Goal: Task Accomplishment & Management: Manage account settings

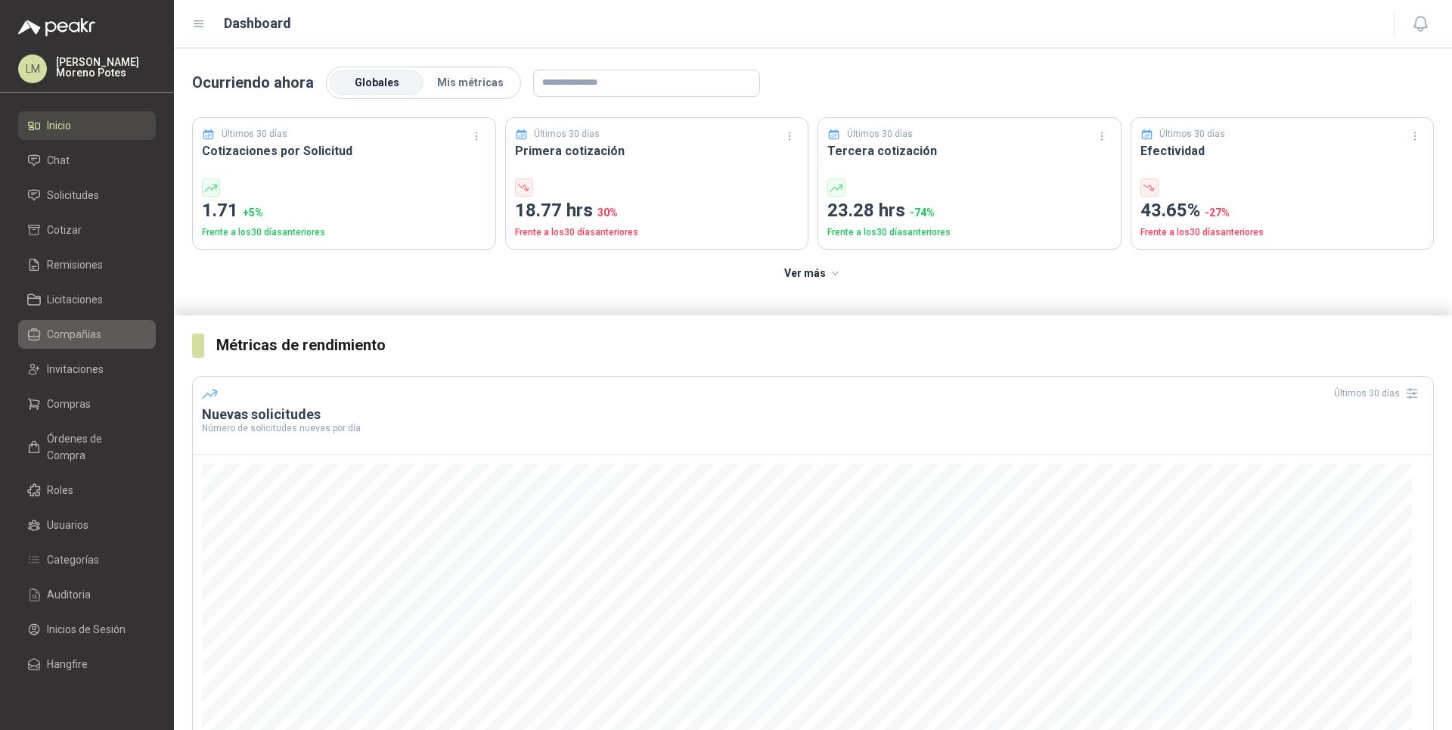
click at [104, 339] on li "Compañías" at bounding box center [86, 334] width 119 height 17
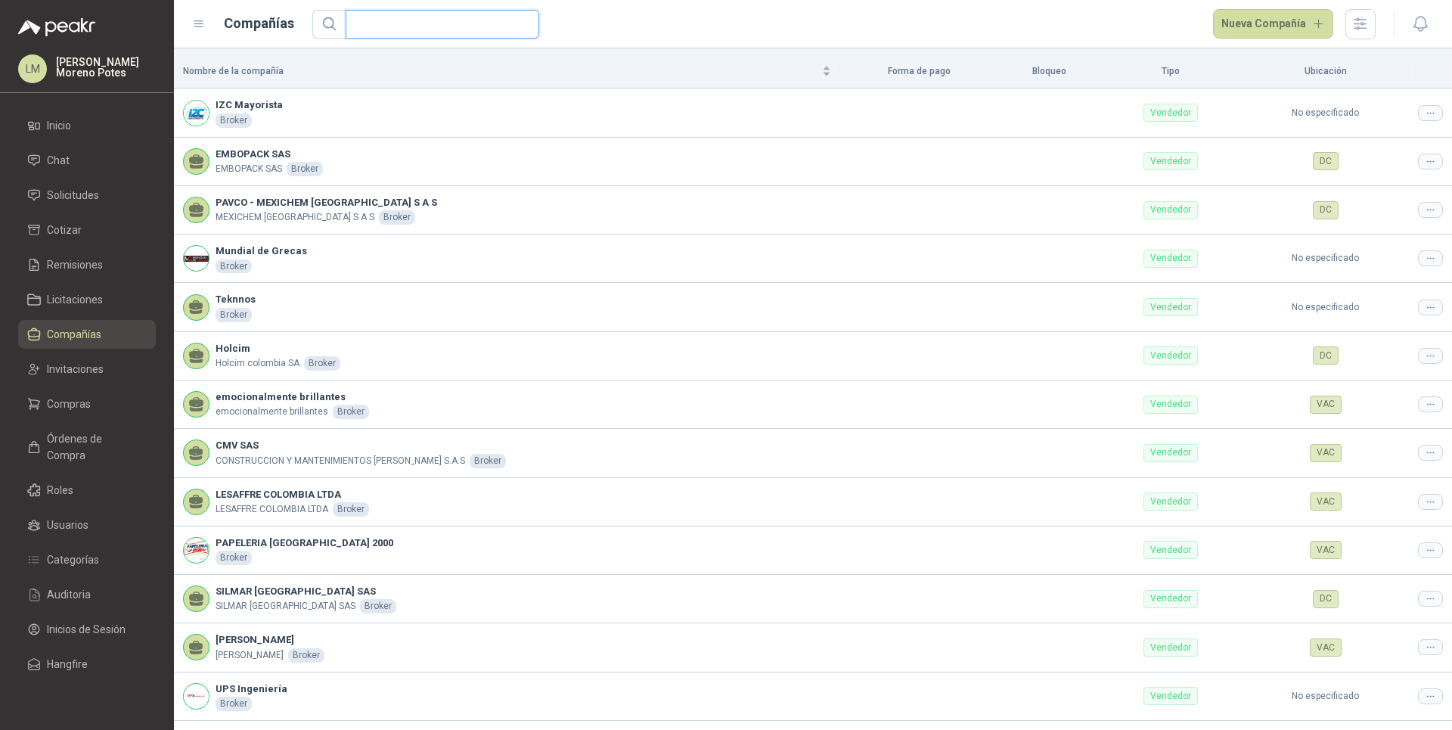
click at [399, 25] on input "text" at bounding box center [436, 24] width 163 height 27
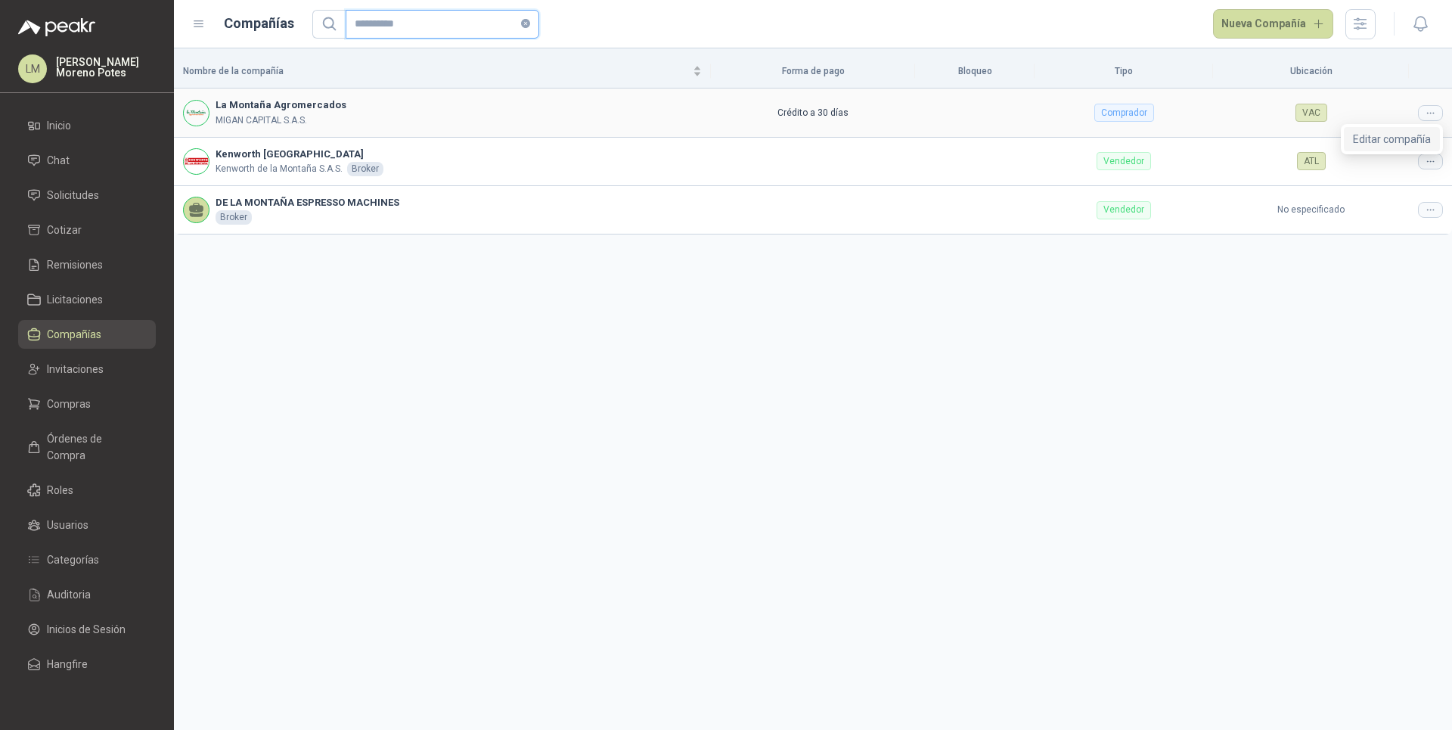
type input "**********"
click at [1413, 140] on span "Editar compañía" at bounding box center [1392, 139] width 78 height 17
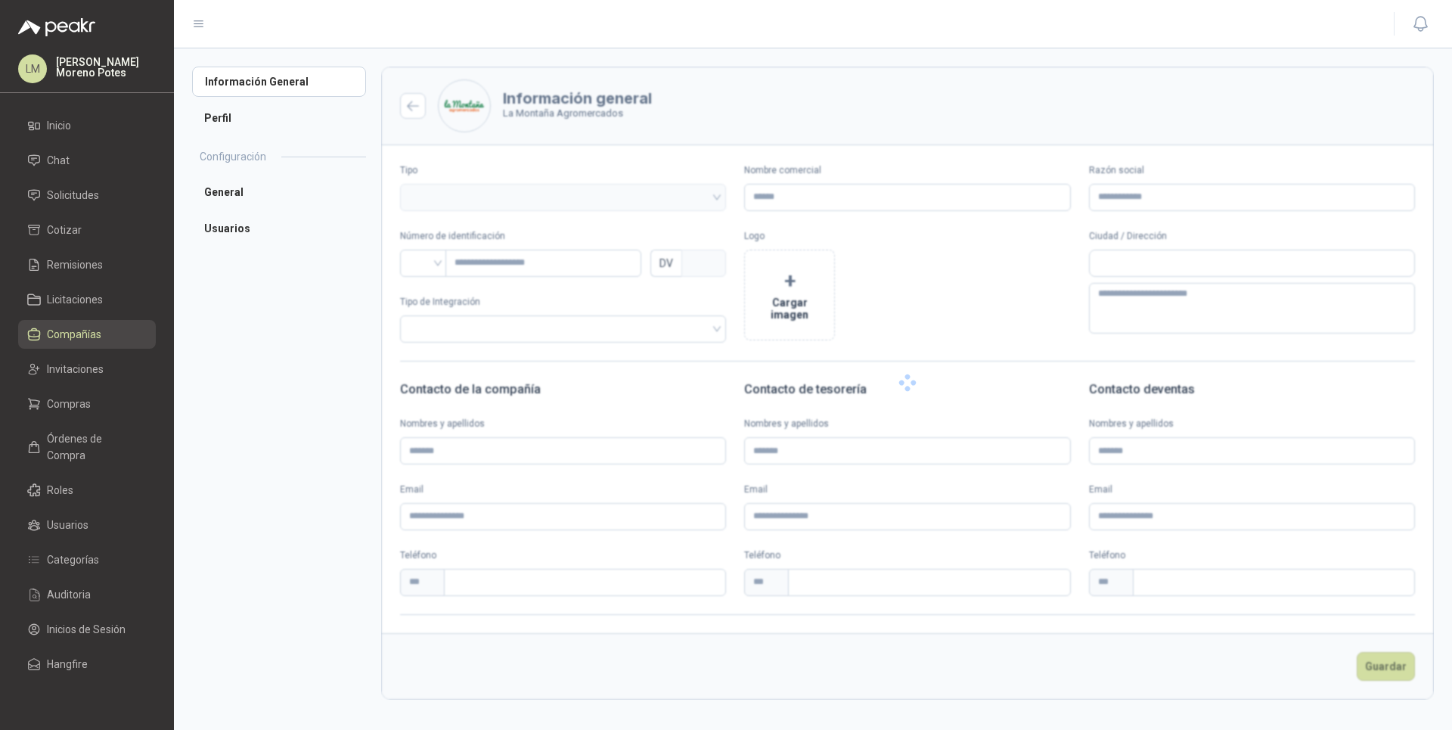
type input "**********"
type input "*********"
type input "*"
type textarea "**********"
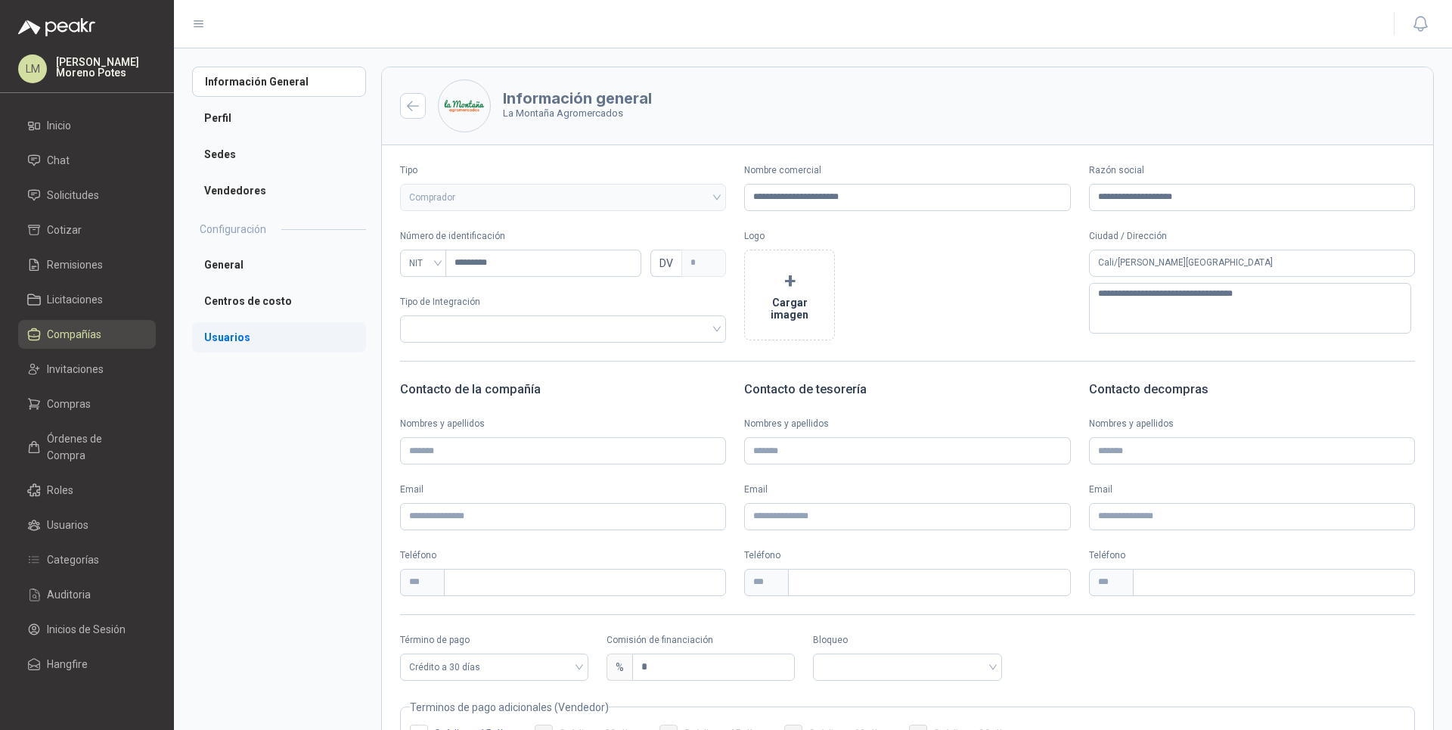
click at [229, 340] on li "Usuarios" at bounding box center [279, 337] width 174 height 30
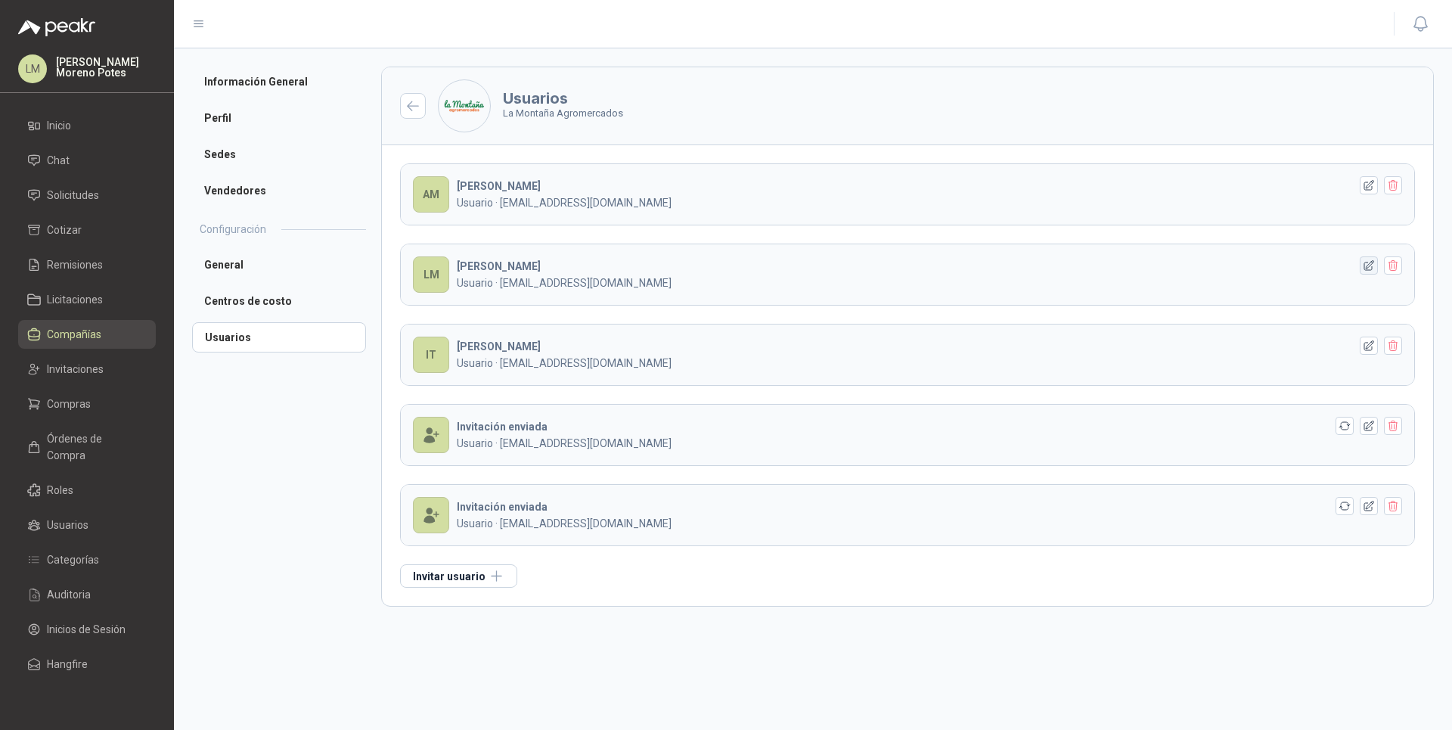
click at [1368, 266] on icon "button" at bounding box center [1369, 265] width 13 height 13
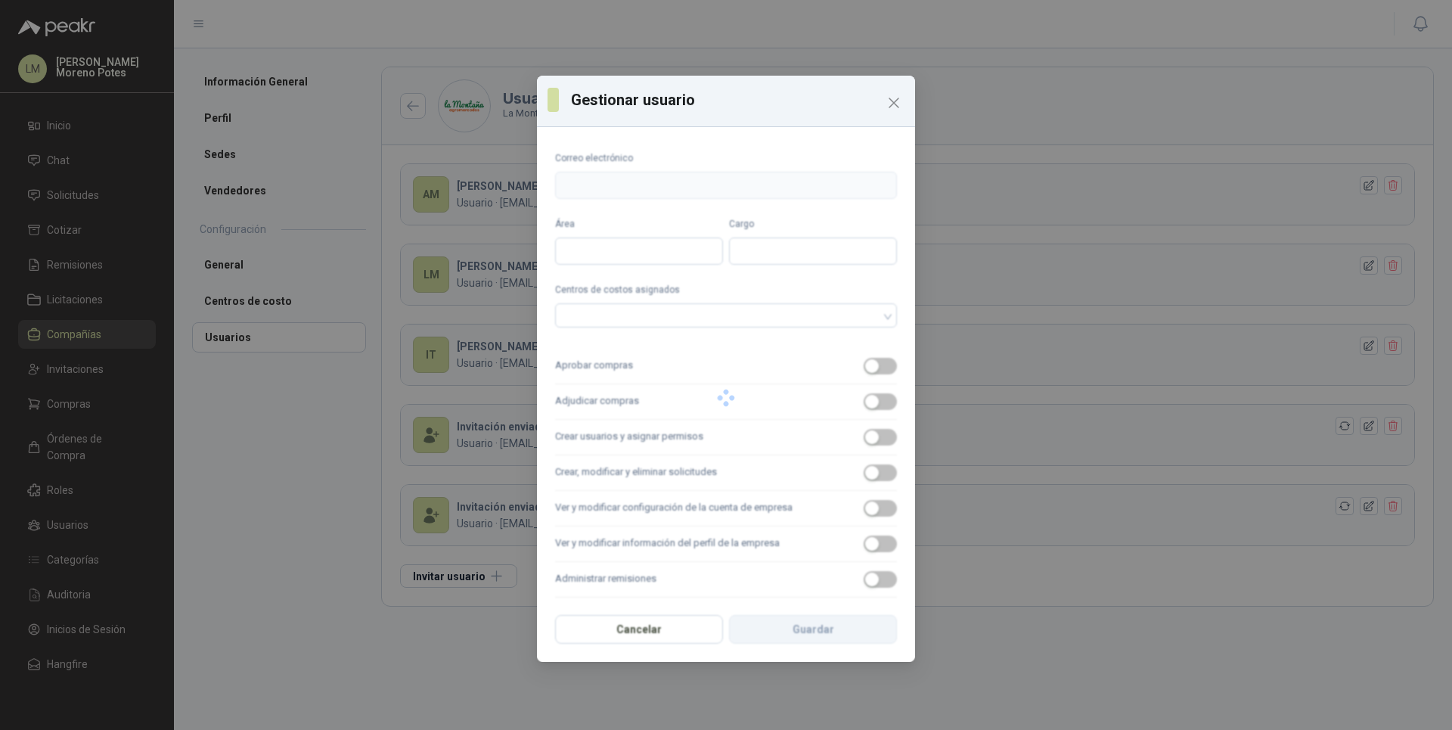
type input "**********"
click at [872, 368] on span "button" at bounding box center [880, 366] width 33 height 17
click at [872, 401] on span "button" at bounding box center [880, 401] width 33 height 17
click at [870, 446] on label "Crear usuarios y asignar permisos" at bounding box center [726, 438] width 342 height 36
click at [870, 445] on button "Crear usuarios y asignar permisos" at bounding box center [880, 437] width 33 height 17
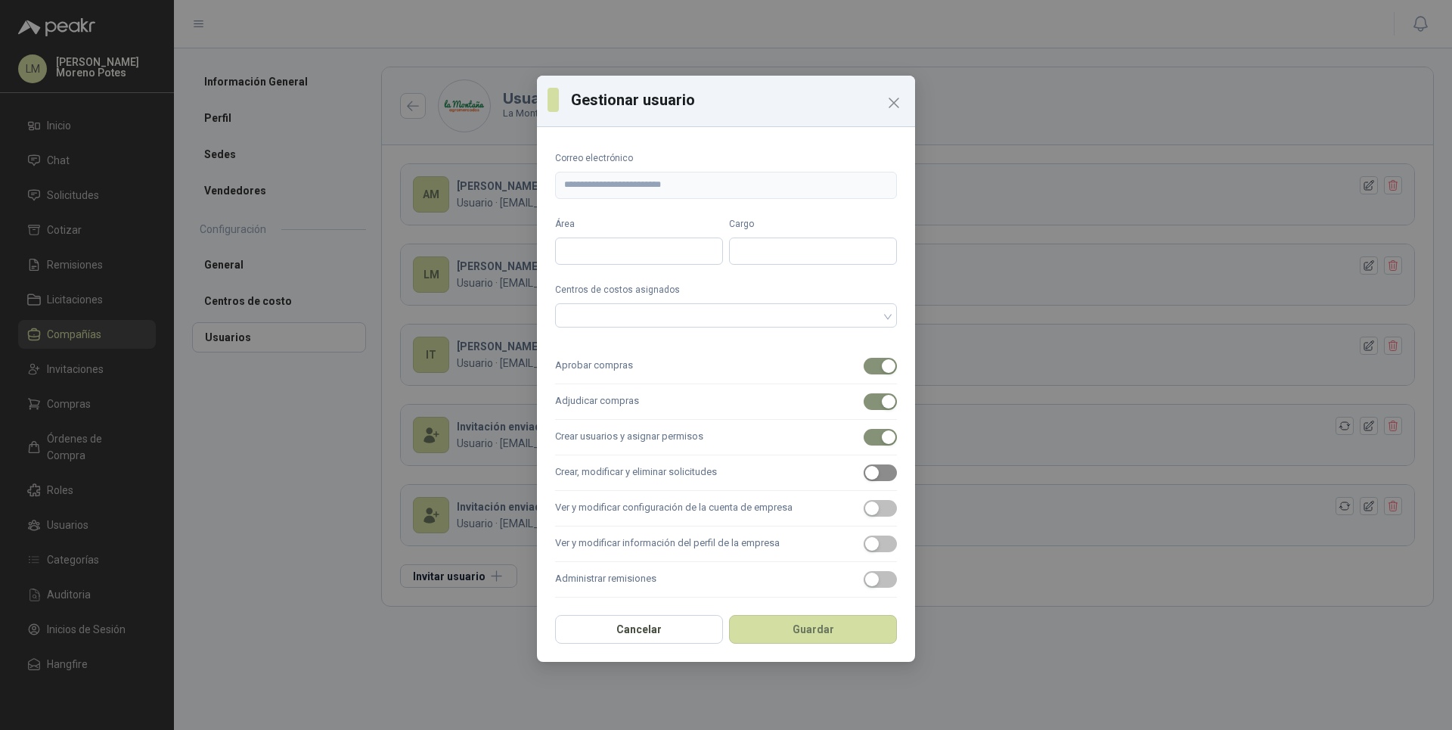
click at [867, 473] on span "button" at bounding box center [880, 472] width 33 height 17
click at [864, 518] on label "Ver y modificar configuración de la cuenta de empresa" at bounding box center [726, 509] width 342 height 36
click at [864, 516] on button "Ver y modificar configuración de la cuenta de empresa" at bounding box center [880, 508] width 33 height 17
drag, startPoint x: 864, startPoint y: 544, endPoint x: 864, endPoint y: 578, distance: 33.3
click at [865, 545] on div "button" at bounding box center [872, 544] width 14 height 14
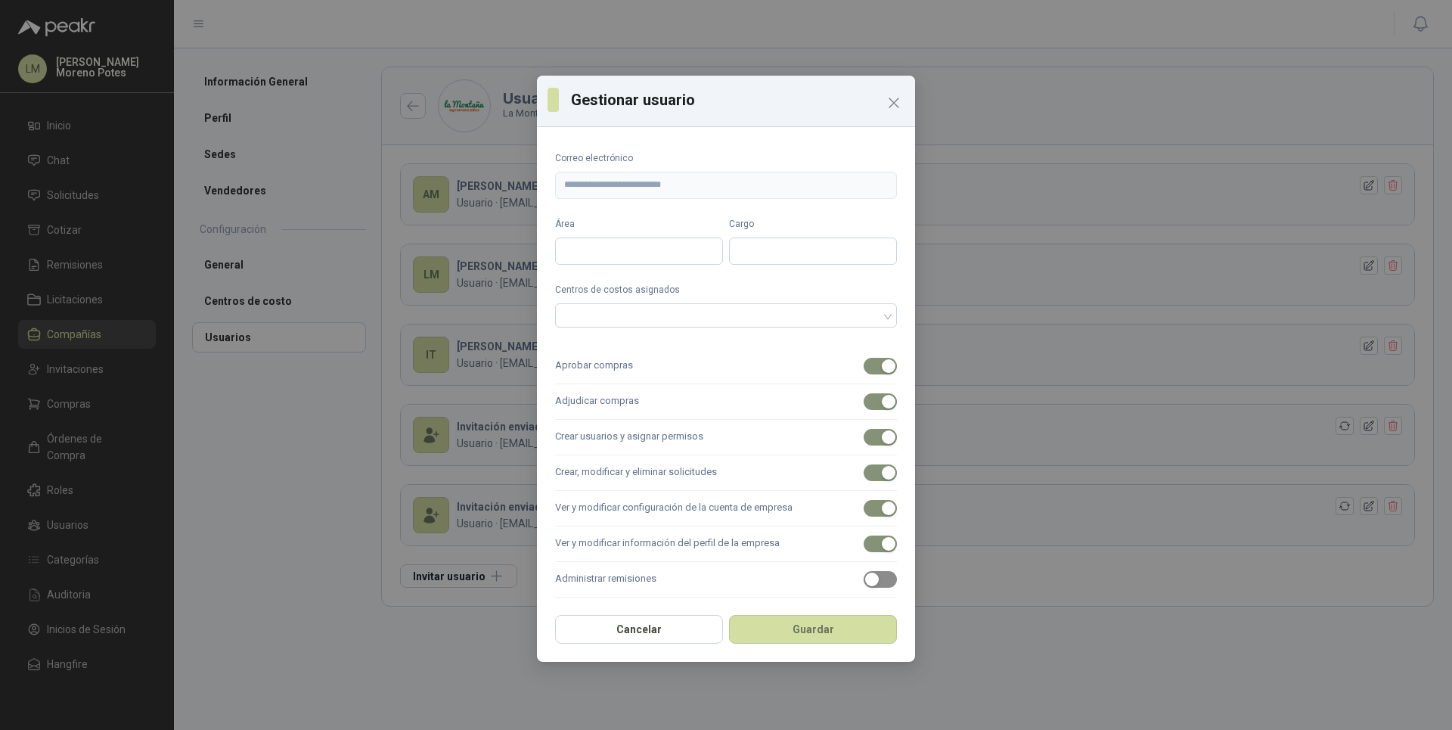
click at [865, 587] on span "button" at bounding box center [880, 579] width 33 height 17
click at [835, 632] on button "Guardar" at bounding box center [813, 629] width 168 height 29
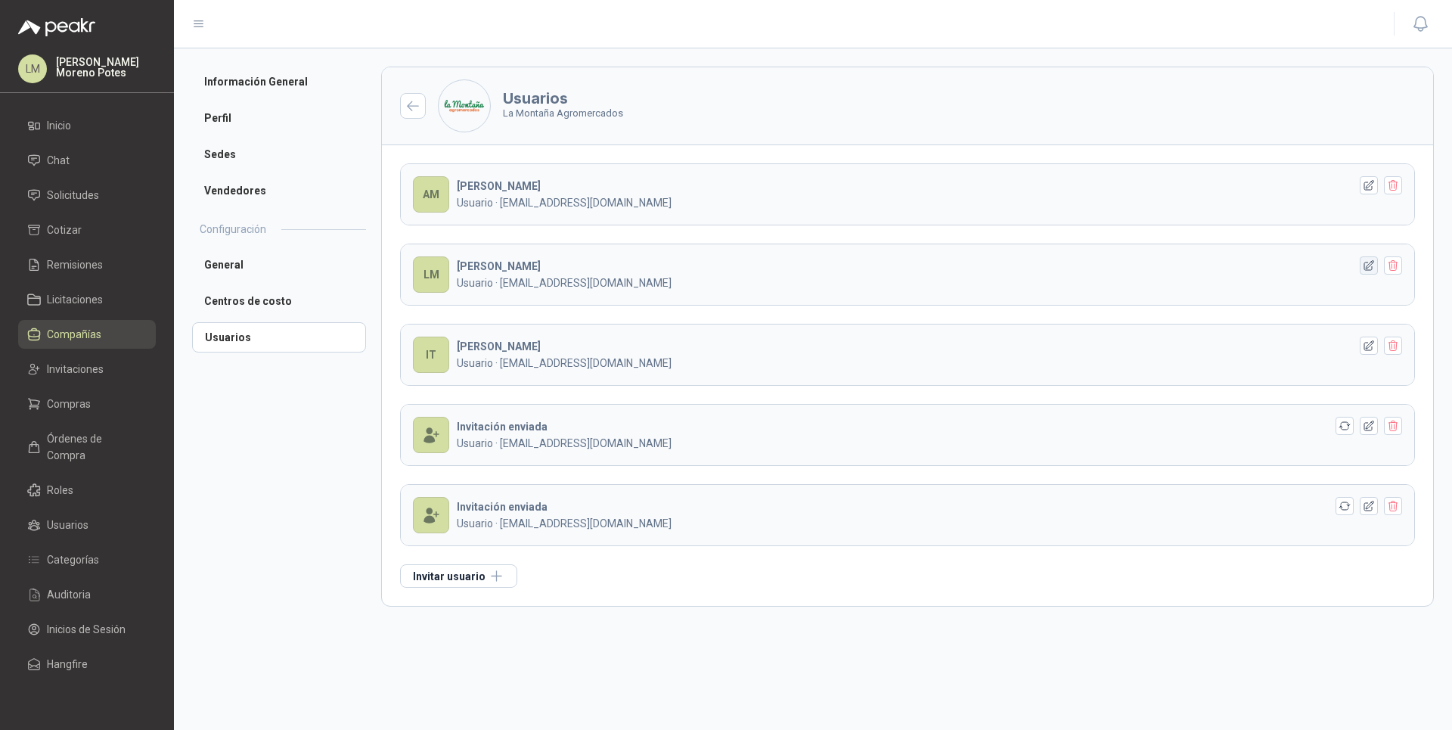
click at [1372, 262] on icon "button" at bounding box center [1369, 265] width 10 height 10
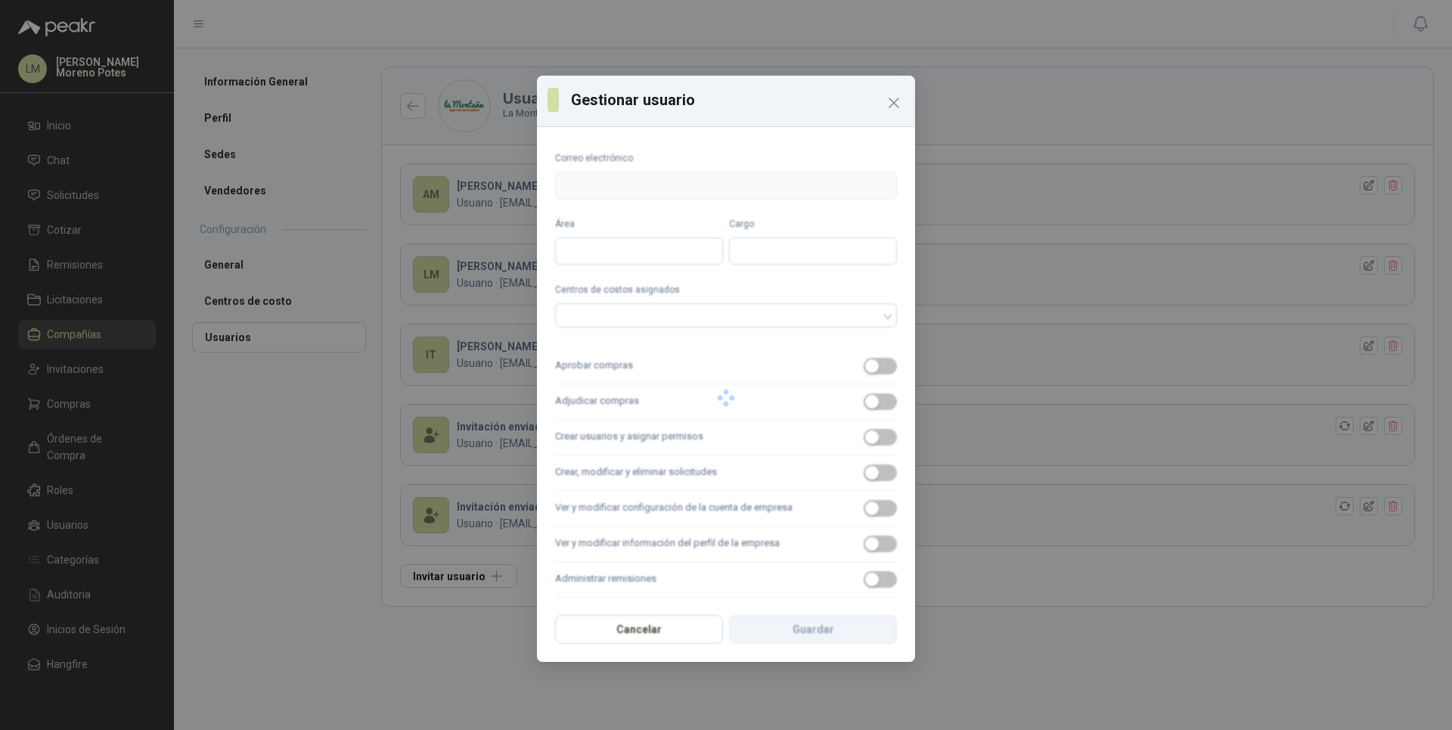
type input "**********"
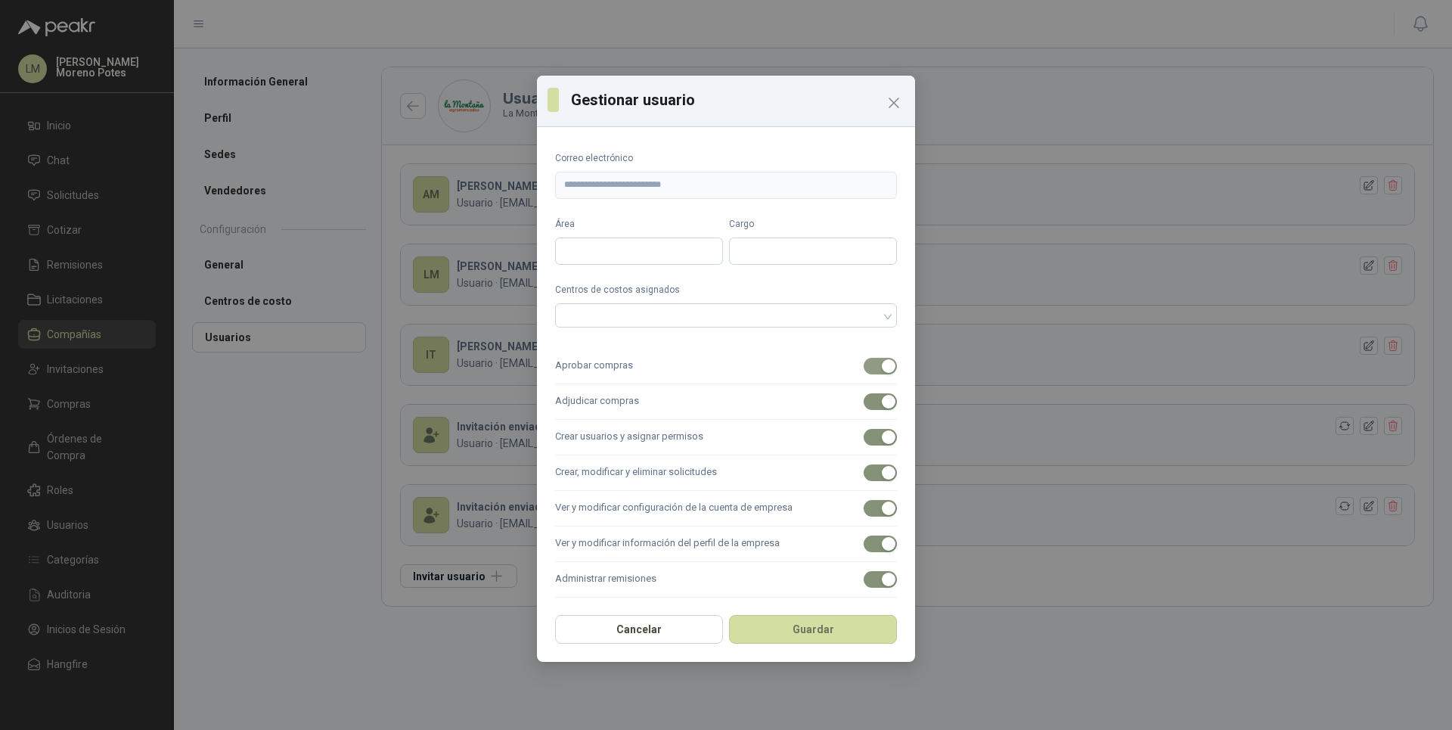
click at [870, 374] on span "button" at bounding box center [880, 366] width 33 height 17
click at [867, 403] on span "button" at bounding box center [880, 401] width 33 height 17
click at [867, 437] on span "button" at bounding box center [880, 437] width 33 height 17
click at [869, 476] on span "button" at bounding box center [880, 472] width 33 height 17
click at [864, 507] on span "button" at bounding box center [880, 508] width 33 height 17
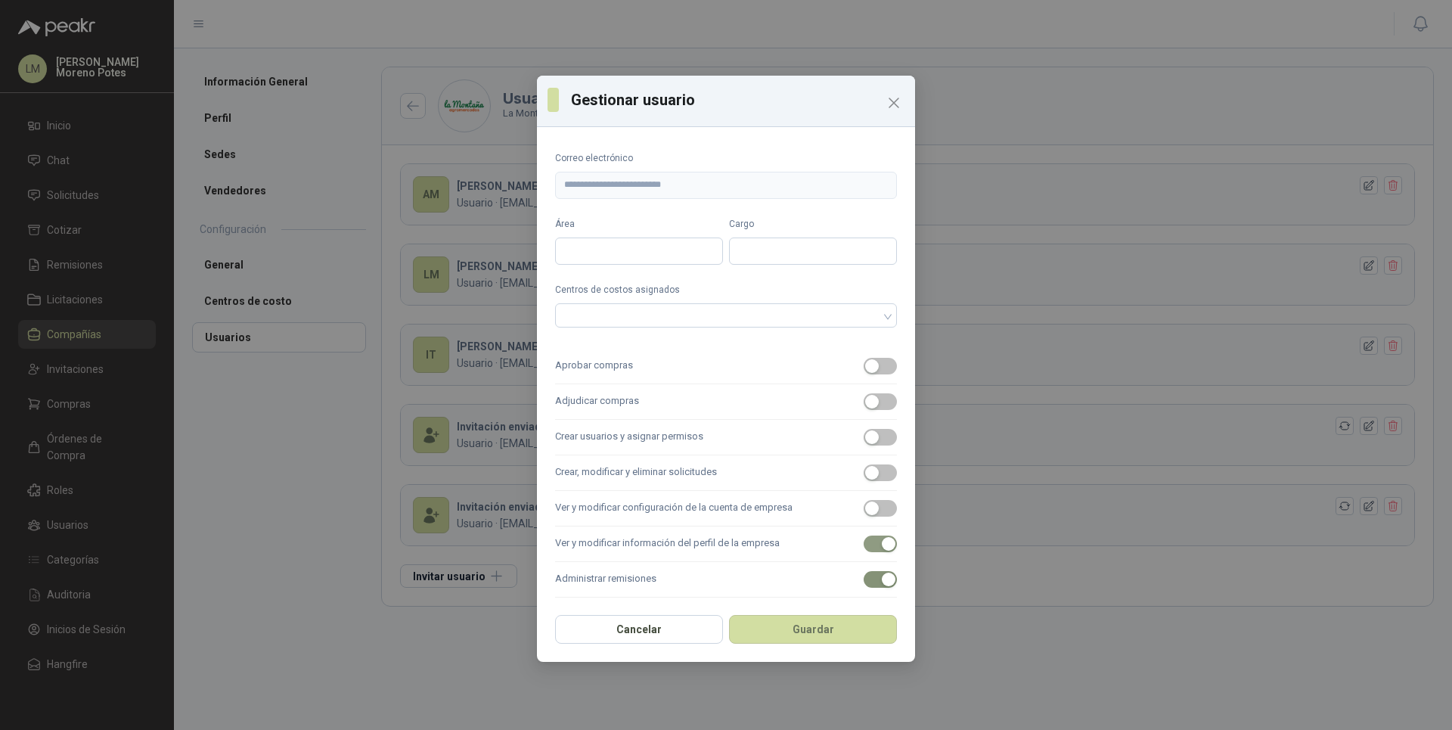
click at [864, 547] on span "button" at bounding box center [880, 543] width 33 height 17
click at [882, 584] on div "button" at bounding box center [889, 579] width 14 height 14
click at [842, 629] on button "Guardar" at bounding box center [813, 629] width 168 height 29
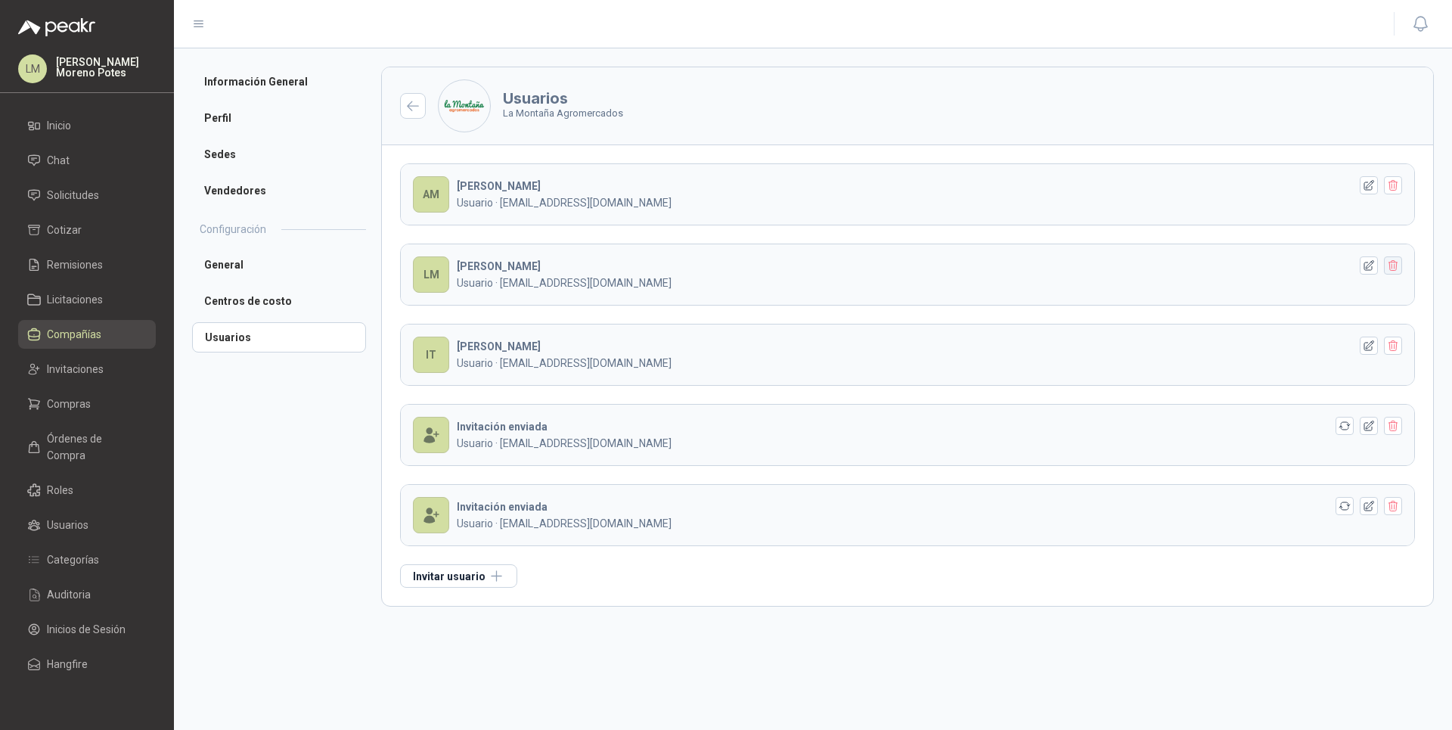
click at [1388, 262] on icon "button" at bounding box center [1392, 265] width 8 height 11
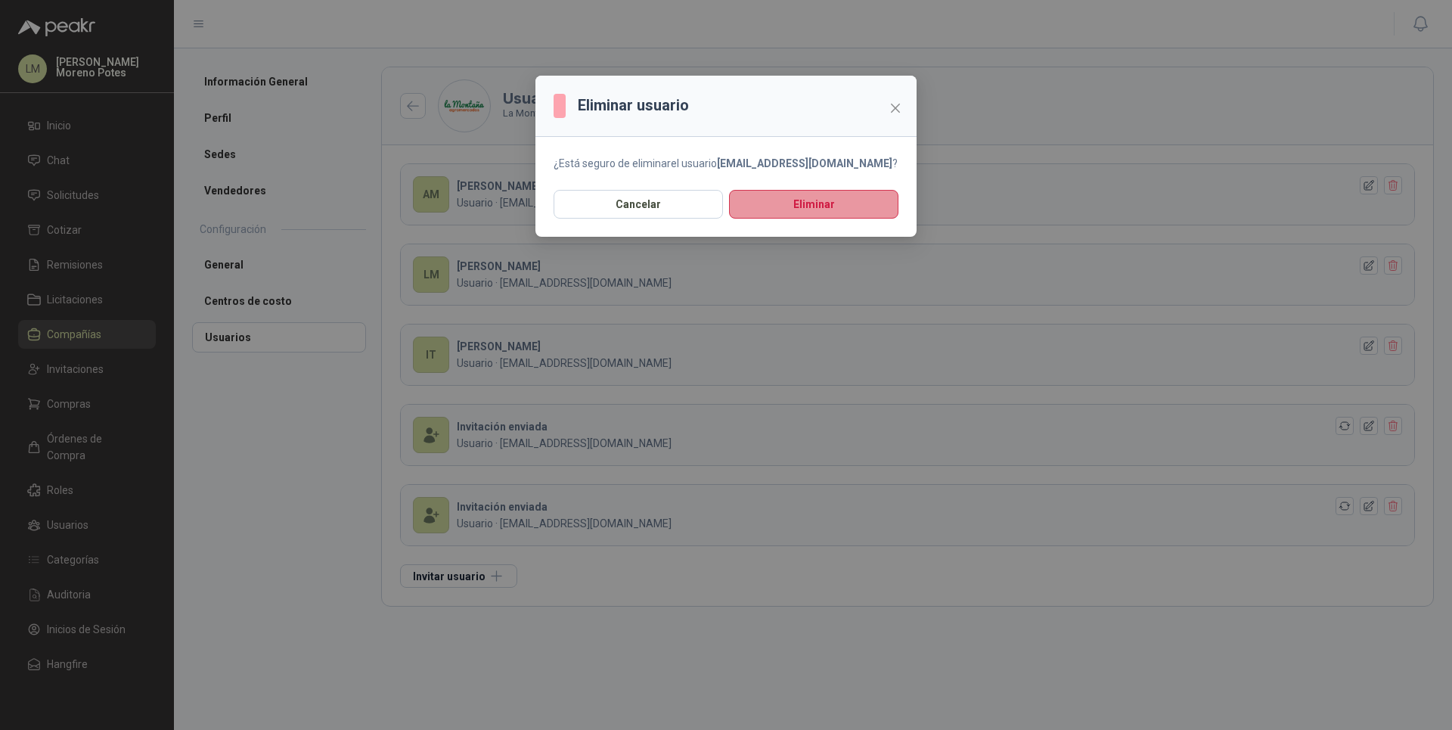
click at [850, 207] on button "Eliminar" at bounding box center [813, 204] width 169 height 29
